Goal: Task Accomplishment & Management: Complete application form

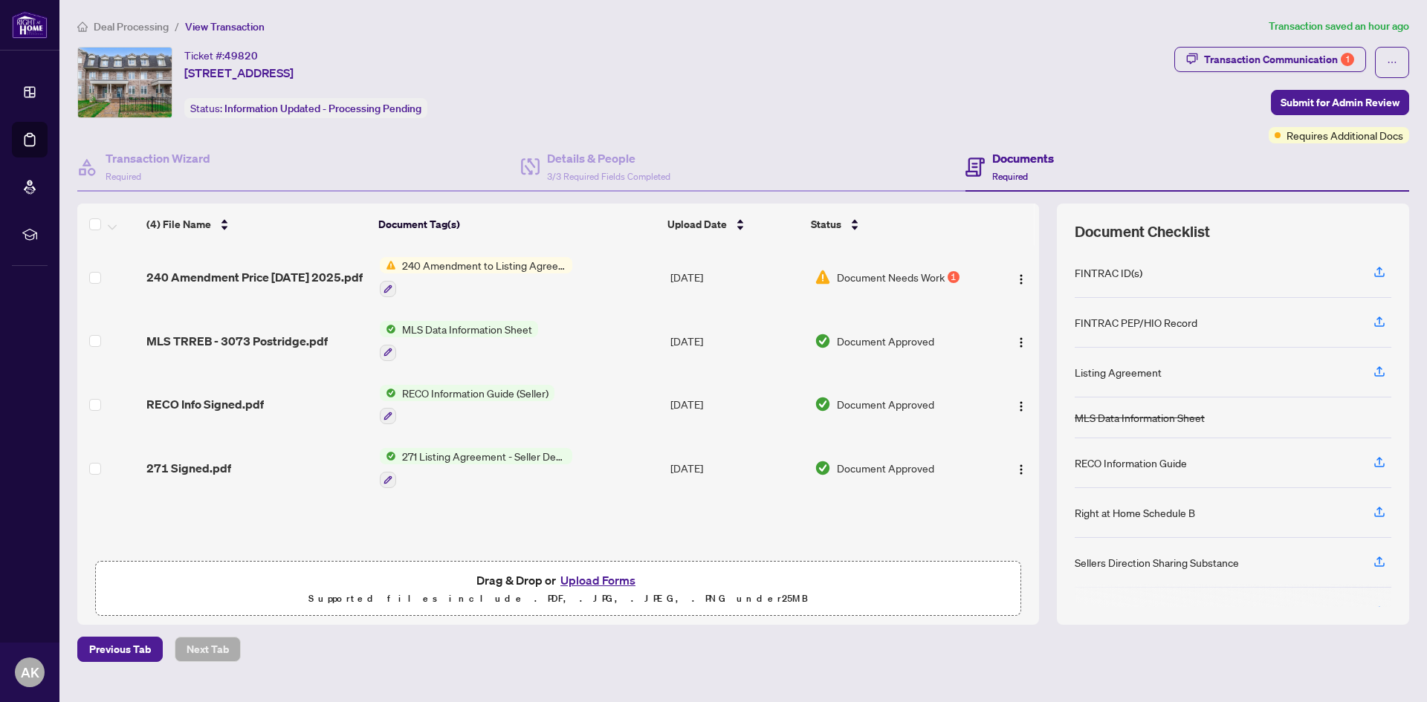
click at [610, 583] on button "Upload Forms" at bounding box center [598, 580] width 84 height 19
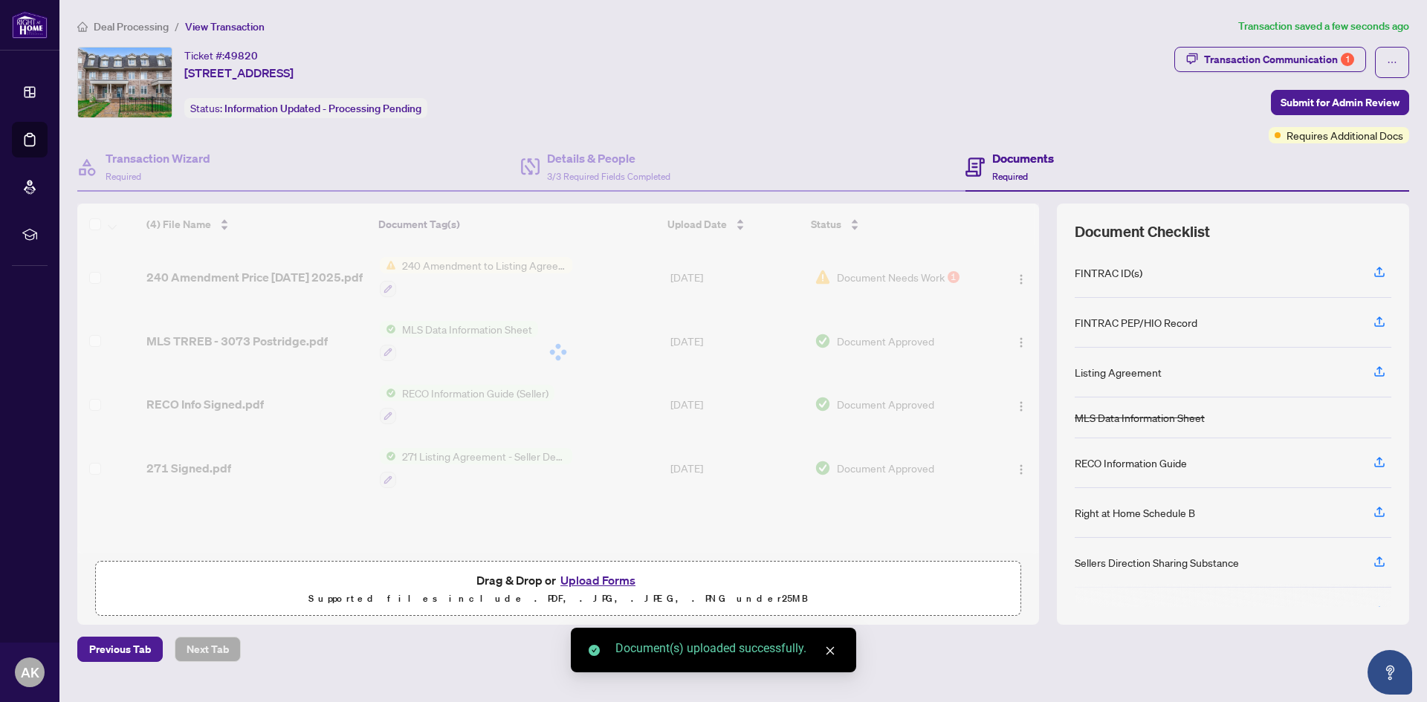
click at [1017, 280] on div at bounding box center [557, 352] width 961 height 297
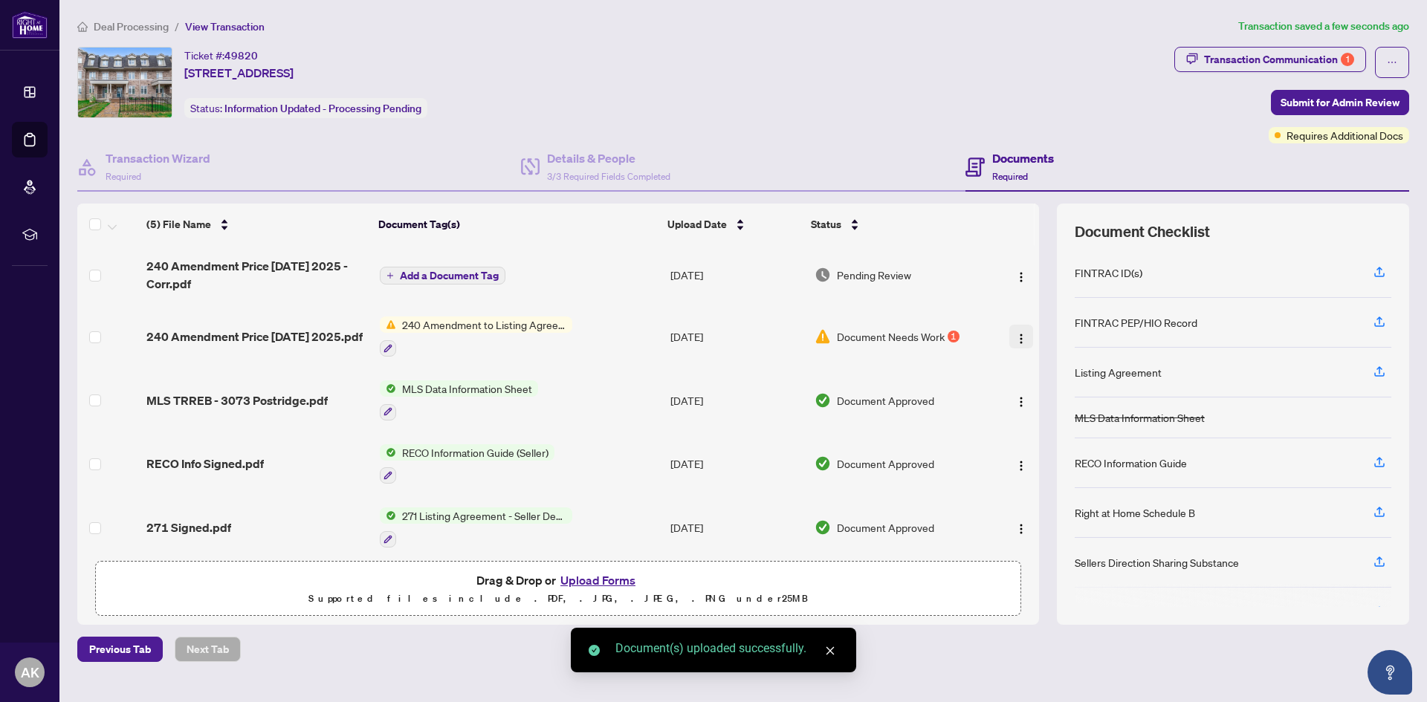
click at [1018, 328] on span "button" at bounding box center [1021, 336] width 12 height 16
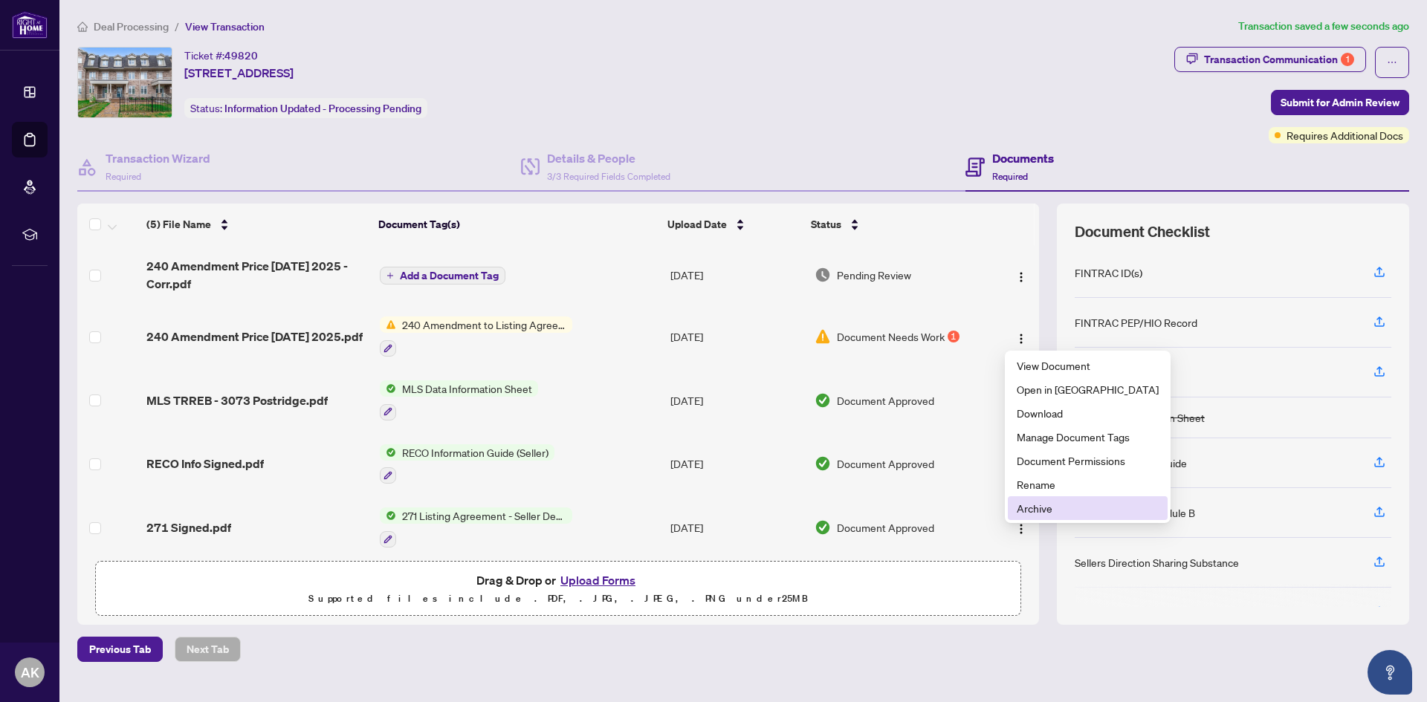
click at [1048, 502] on span "Archive" at bounding box center [1087, 508] width 142 height 16
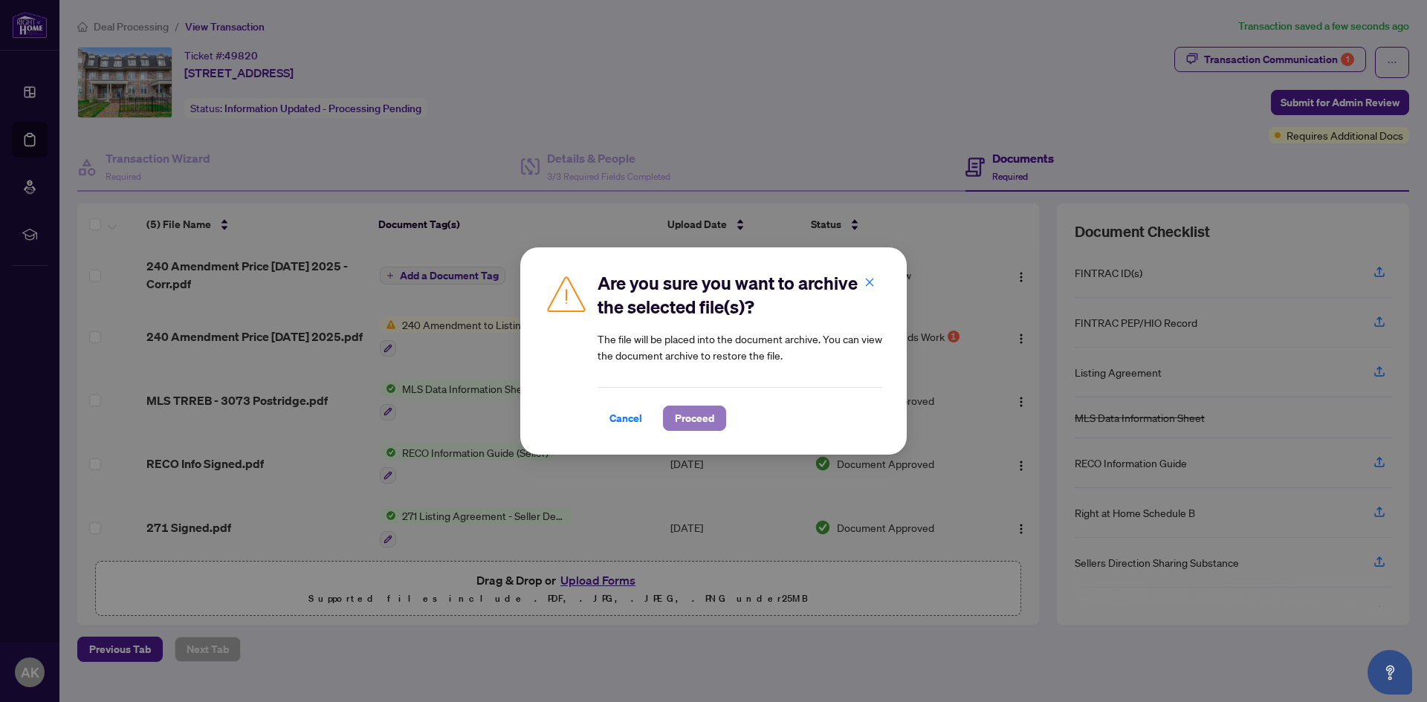
click at [697, 418] on span "Proceed" at bounding box center [694, 418] width 39 height 24
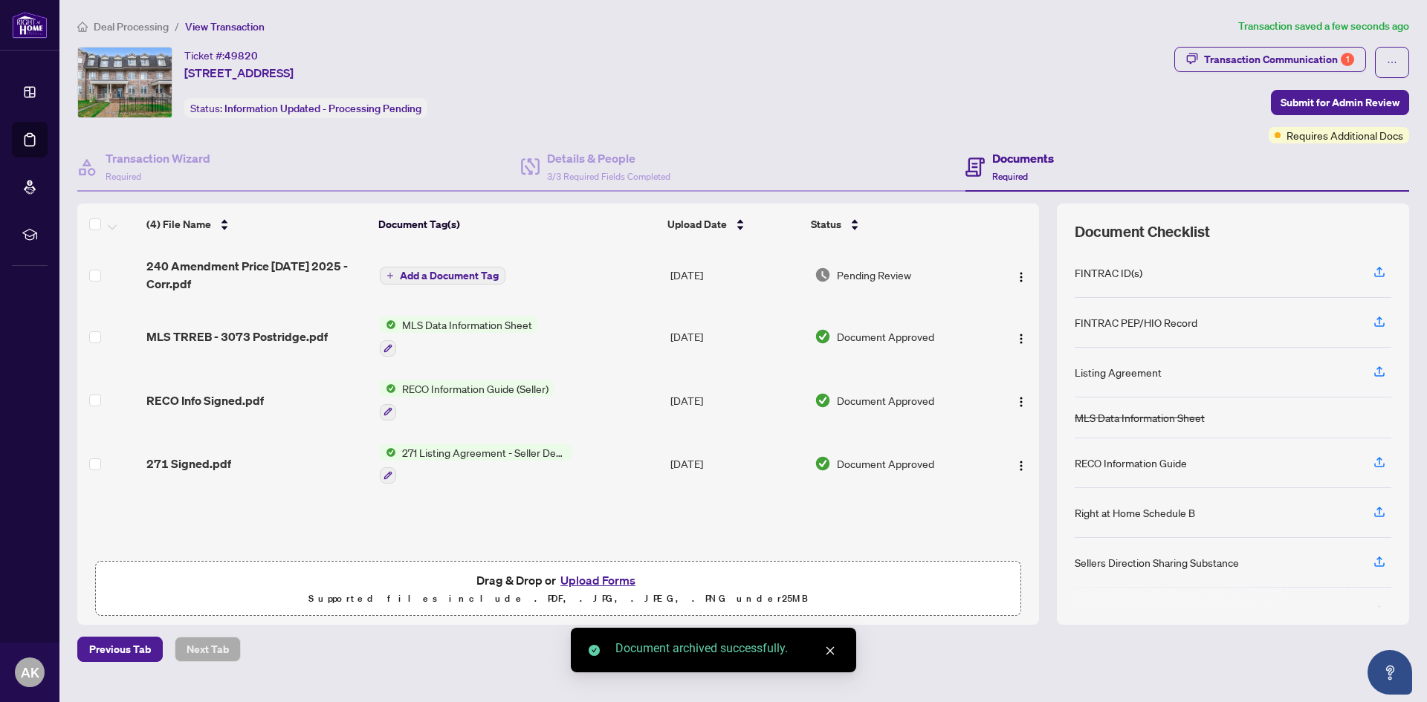
click at [450, 274] on span "Add a Document Tag" at bounding box center [449, 275] width 99 height 10
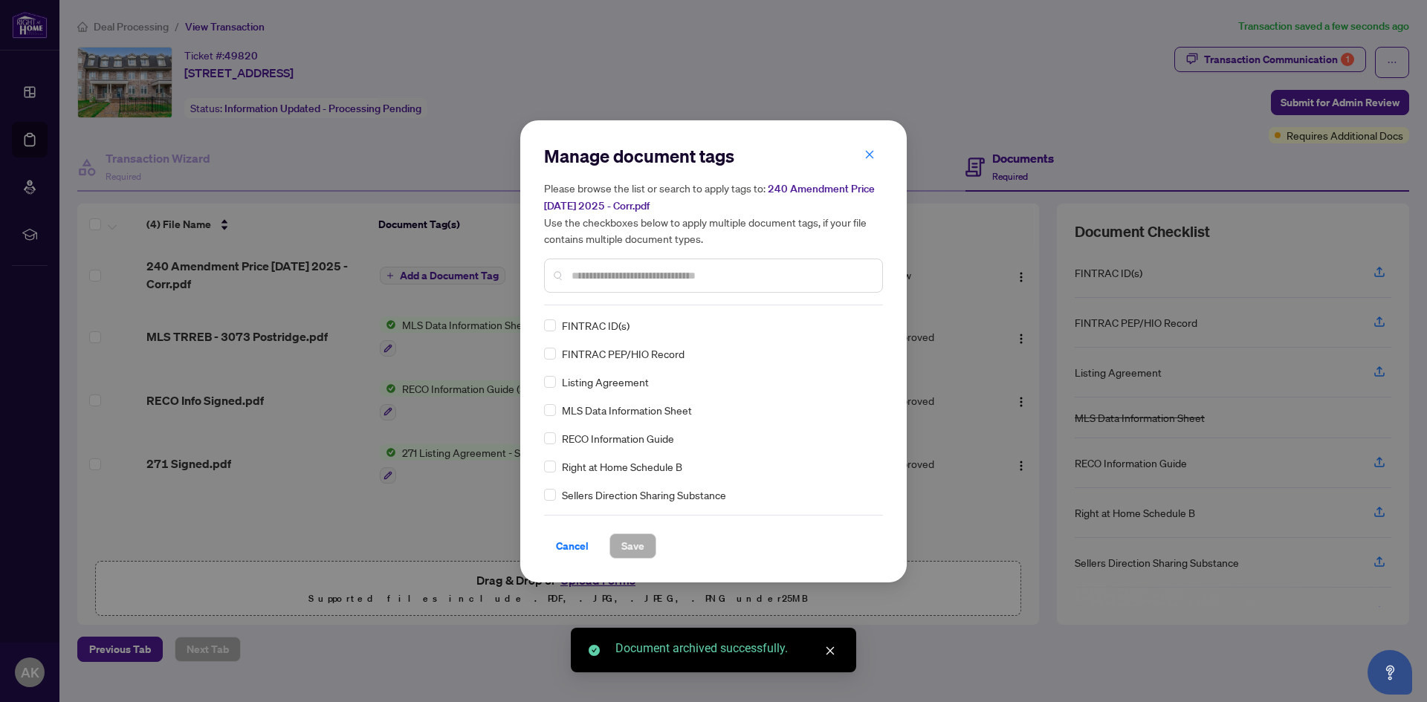
click at [605, 282] on input "text" at bounding box center [720, 275] width 299 height 16
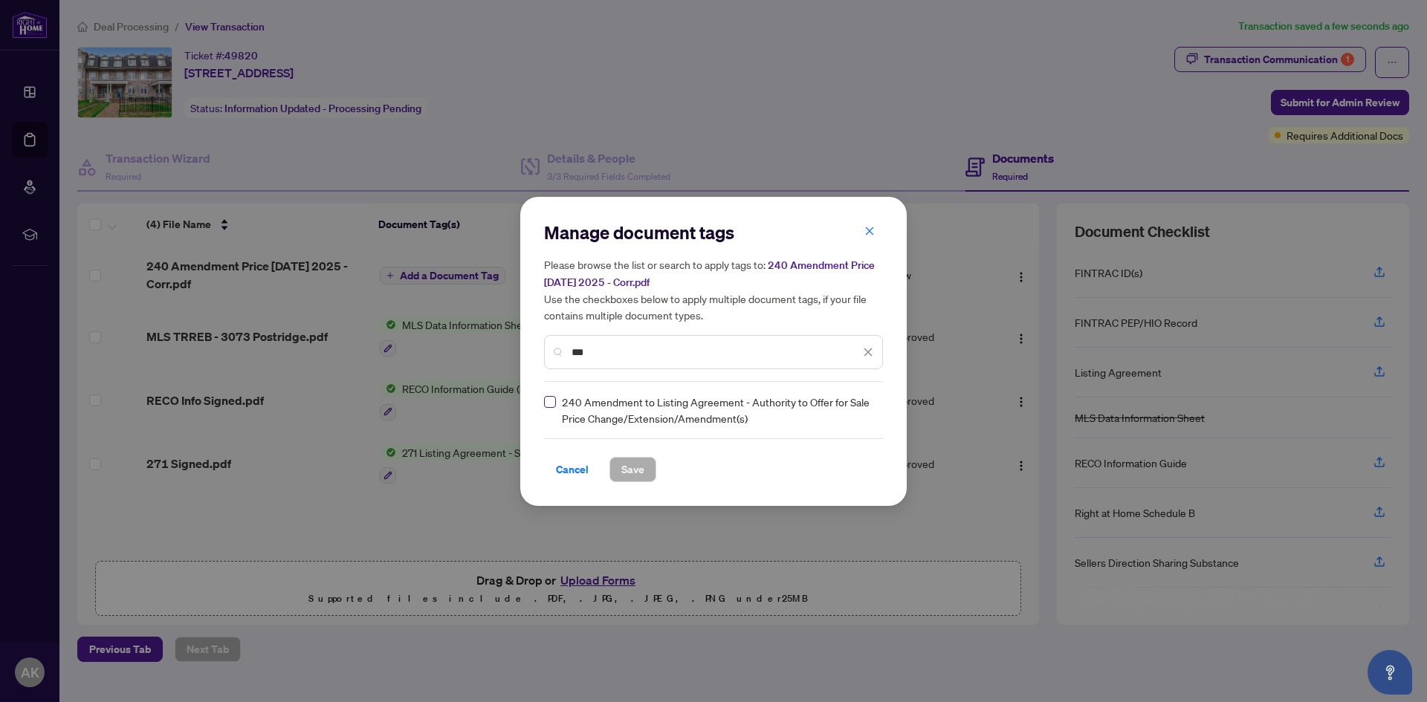
type input "***"
click at [554, 407] on label at bounding box center [550, 402] width 12 height 16
click at [628, 474] on span "Save" at bounding box center [632, 470] width 23 height 24
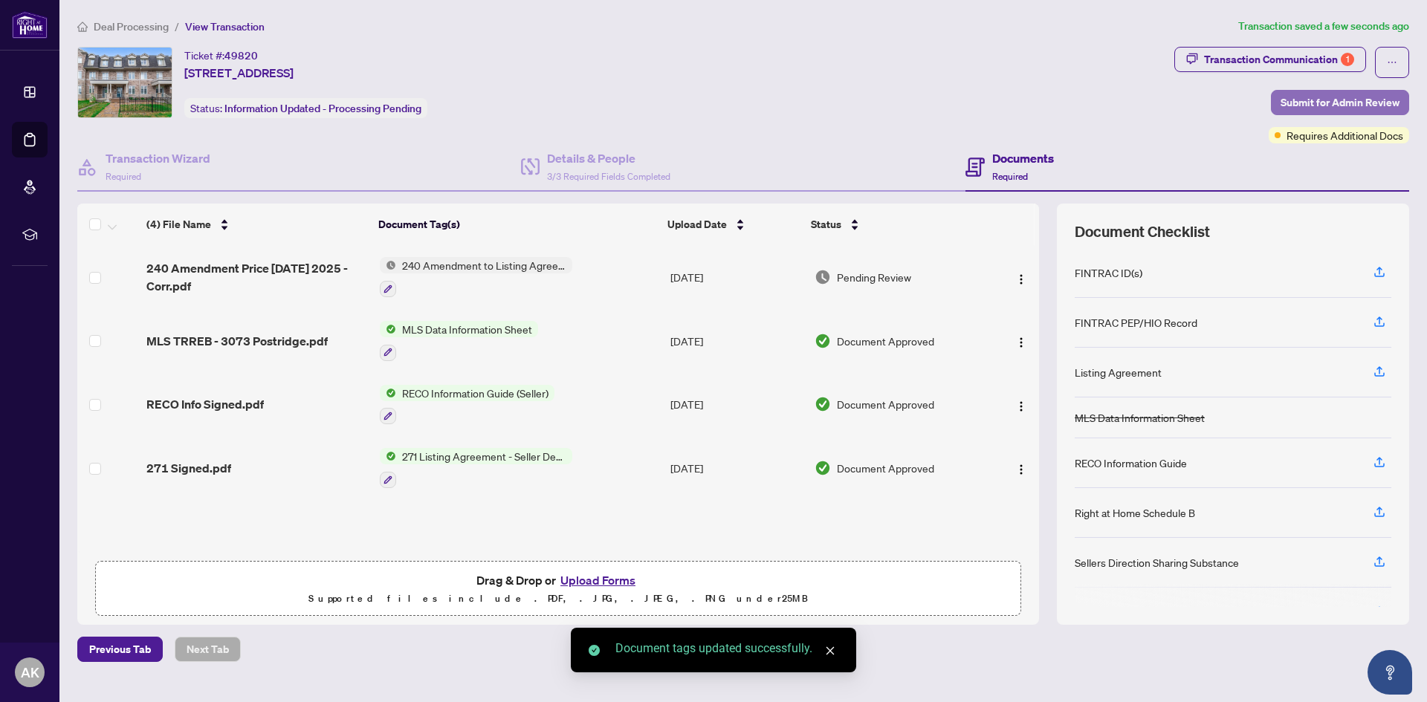
click at [1301, 103] on span "Submit for Admin Review" at bounding box center [1339, 103] width 119 height 24
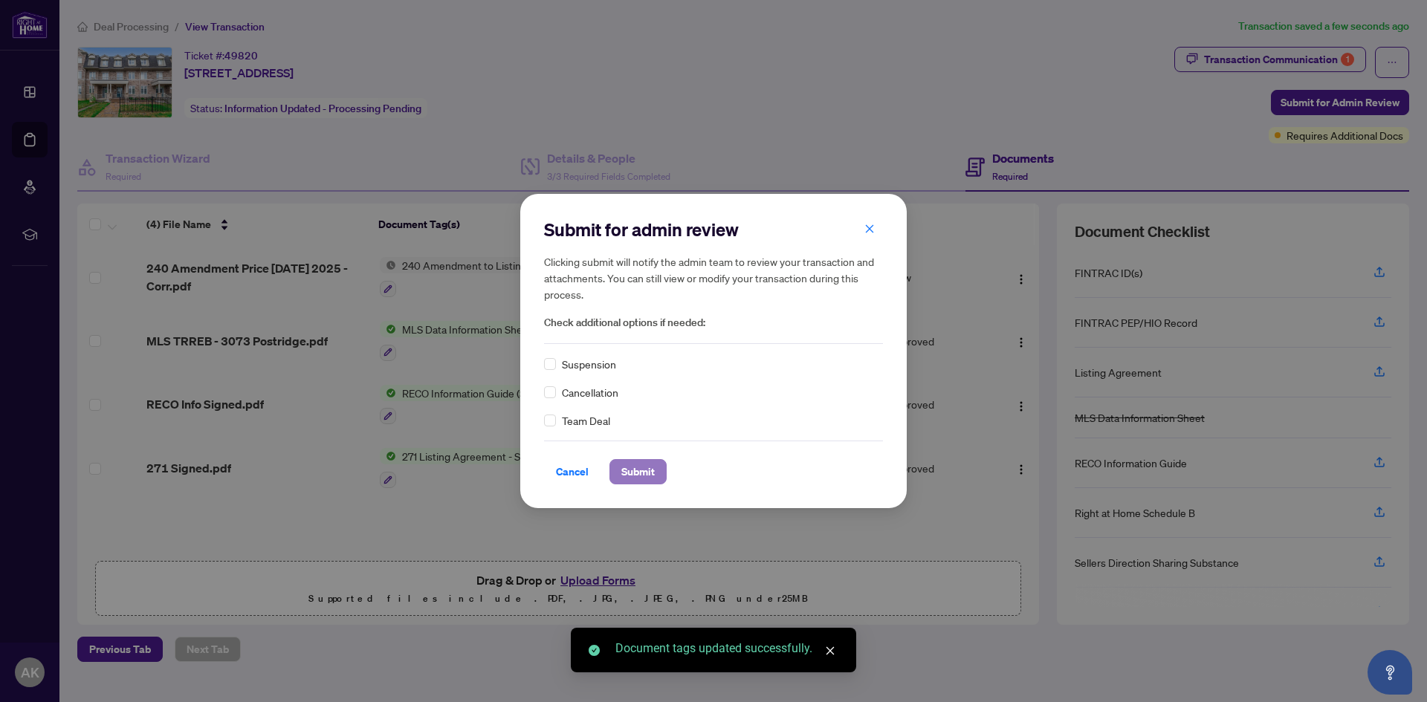
click at [646, 470] on span "Submit" at bounding box center [637, 472] width 33 height 24
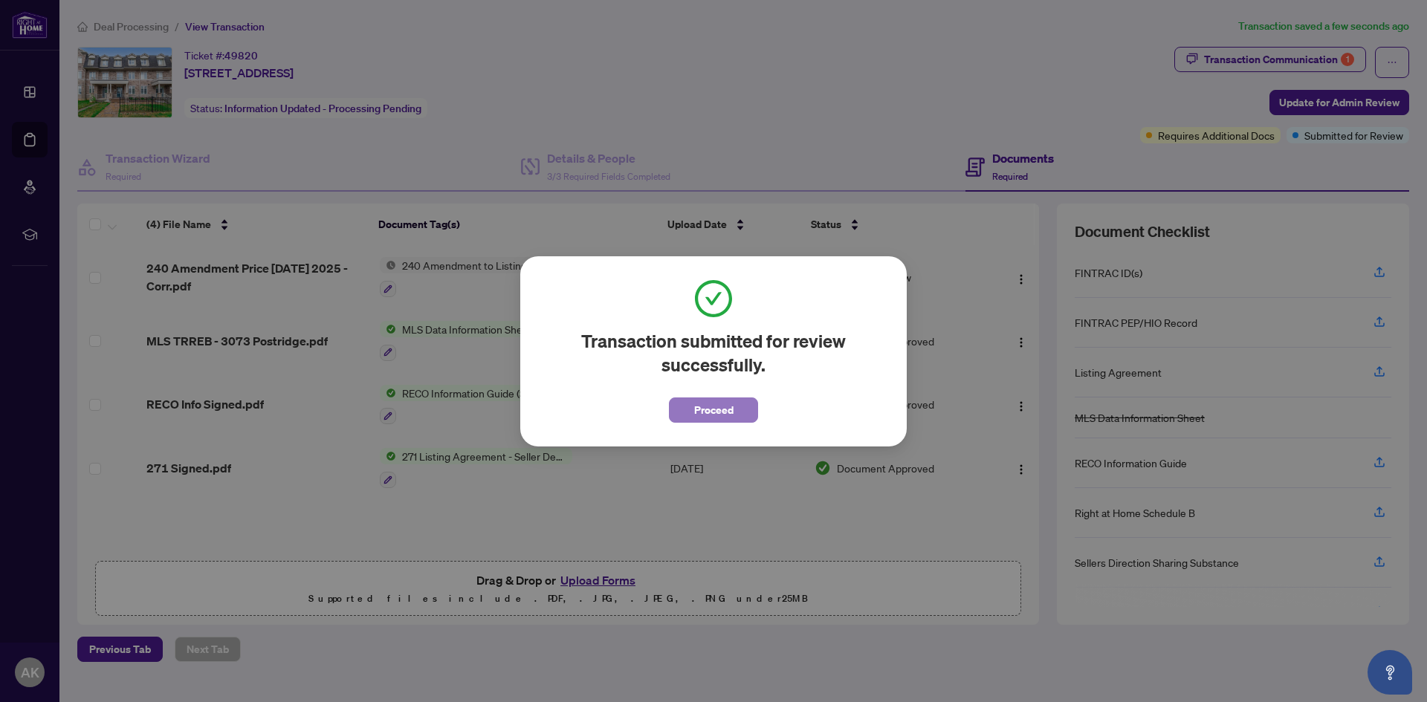
click at [720, 420] on span "Proceed" at bounding box center [713, 410] width 39 height 24
